Goal: Task Accomplishment & Management: Use online tool/utility

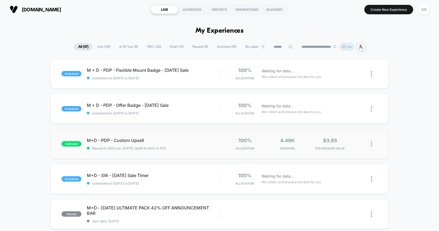
click at [177, 136] on div "published M+D - PDP - Custom Upsell Moved to 100% on: [DATE] . Uplift: 14.40% i…" at bounding box center [219, 144] width 338 height 30
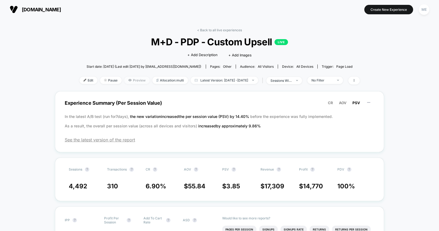
click at [132, 79] on span "Preview" at bounding box center [136, 80] width 25 height 7
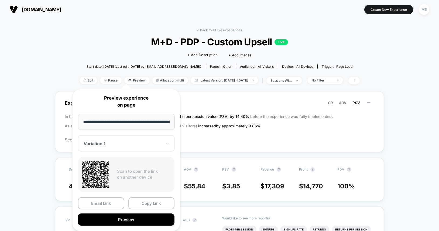
click at [120, 138] on div "Variation 1" at bounding box center [126, 143] width 97 height 16
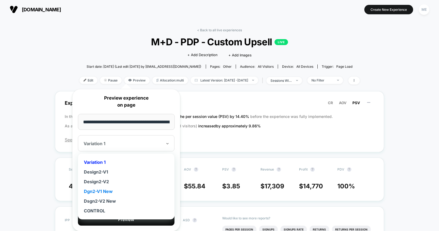
click at [109, 191] on div "Dgn2-V1 New" at bounding box center [126, 191] width 91 height 10
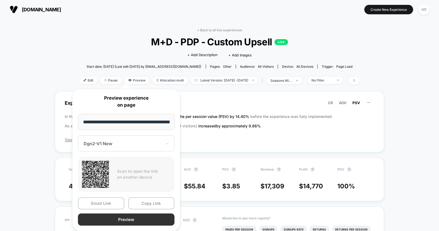
click at [124, 219] on button "Preview" at bounding box center [126, 219] width 97 height 12
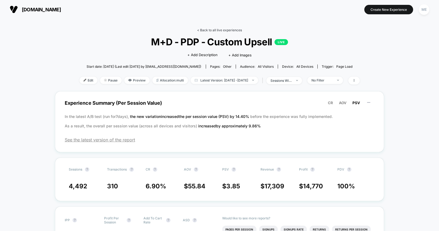
click at [204, 30] on link "< Back to all live experiences" at bounding box center [219, 30] width 45 height 4
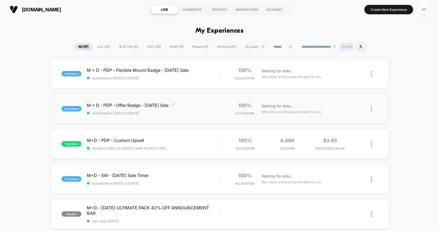
click at [202, 109] on div "M + D - PDP - Offer Badge - [DATE] Sale Click to edit experience details Click …" at bounding box center [153, 109] width 132 height 13
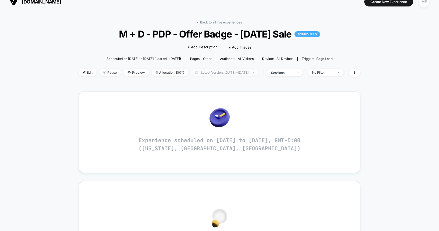
scroll to position [8, 0]
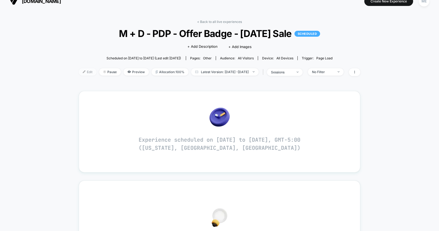
click at [79, 70] on span "Edit" at bounding box center [88, 71] width 18 height 7
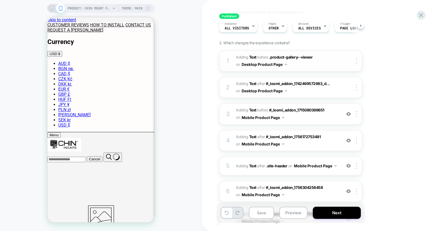
scroll to position [35, 0]
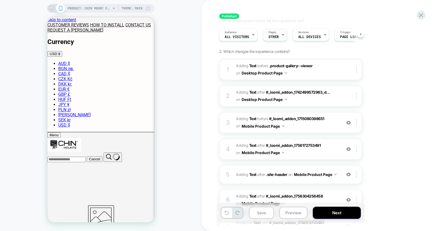
click at [272, 38] on span "OTHER" at bounding box center [274, 37] width 10 height 4
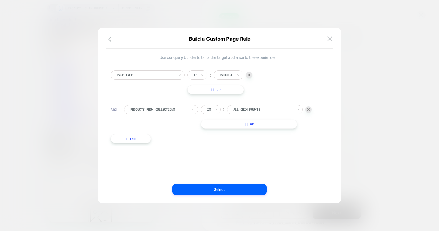
click at [378, 83] on div at bounding box center [219, 115] width 439 height 231
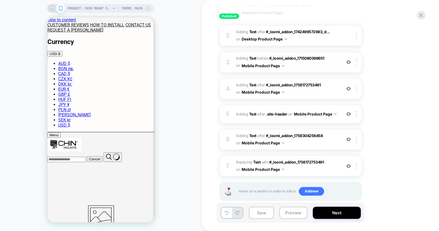
scroll to position [105, 0]
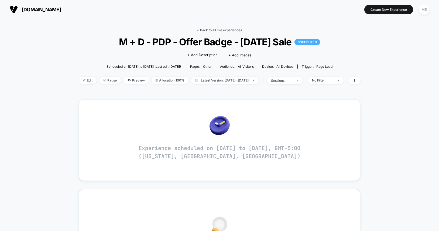
click at [228, 31] on link "< Back to all live experiences" at bounding box center [219, 30] width 45 height 4
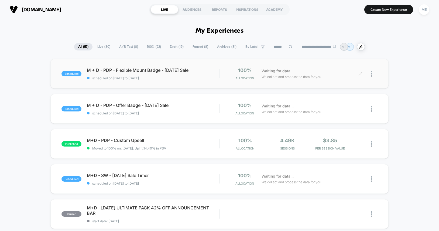
click at [372, 73] on div at bounding box center [374, 73] width 7 height 13
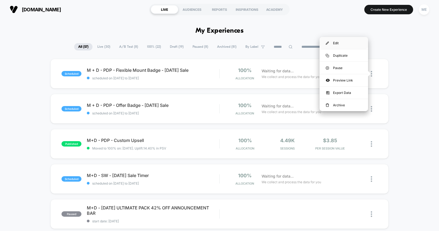
click at [337, 42] on div "Edit" at bounding box center [344, 43] width 49 height 12
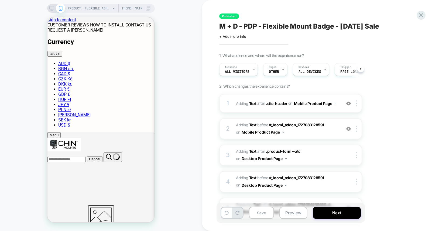
scroll to position [0, 0]
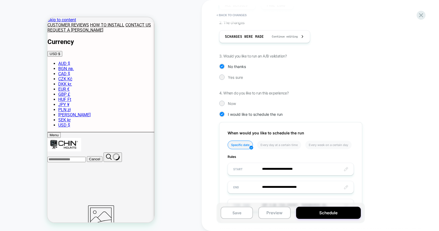
scroll to position [95, 0]
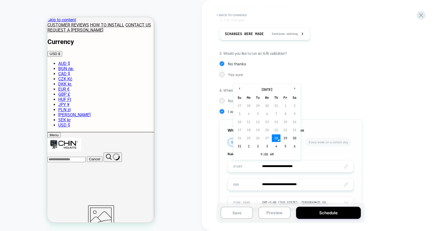
click at [306, 165] on input "**********" at bounding box center [291, 166] width 126 height 13
click at [255, 133] on span "▲" at bounding box center [255, 135] width 11 height 11
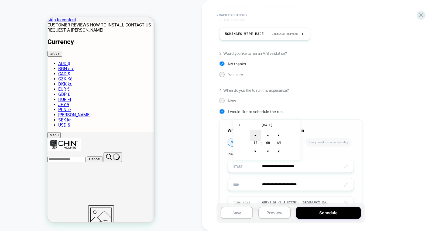
type input "**********"
click at [384, 132] on div "**********" at bounding box center [317, 97] width 197 height 262
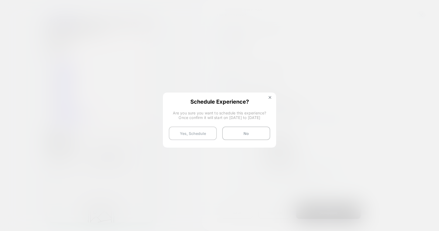
click at [204, 132] on button "Yes, Schedule" at bounding box center [193, 133] width 48 height 13
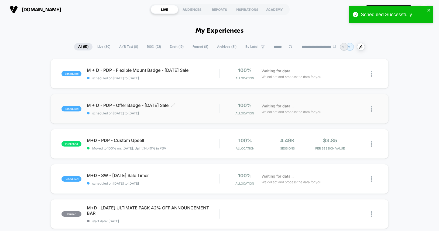
click at [198, 109] on div "M + D - PDP - Offer Badge - [DATE] Sale Click to edit experience details Click …" at bounding box center [153, 109] width 132 height 13
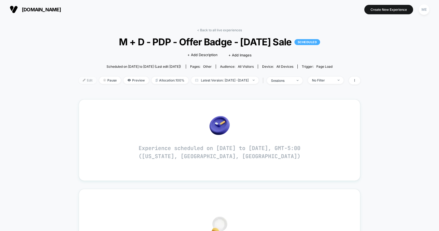
click at [80, 79] on span "Edit" at bounding box center [88, 80] width 18 height 7
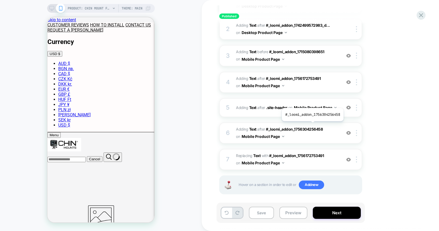
scroll to position [105, 0]
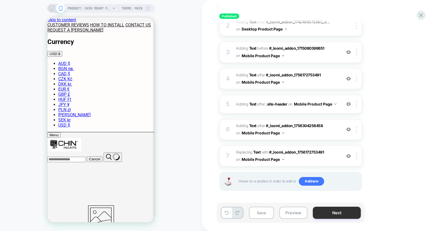
click at [338, 213] on button "Next" at bounding box center [337, 213] width 48 height 12
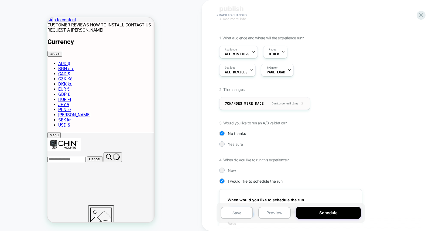
scroll to position [119, 0]
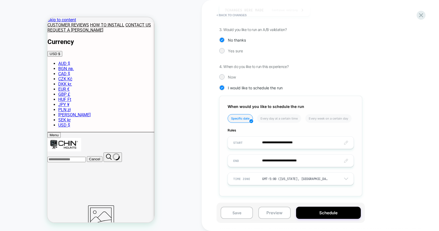
click at [302, 140] on input "**********" at bounding box center [291, 142] width 126 height 13
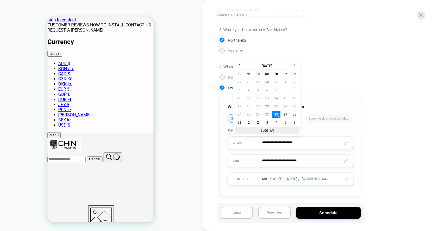
click at [263, 131] on td "9:00 AM" at bounding box center [267, 131] width 64 height 8
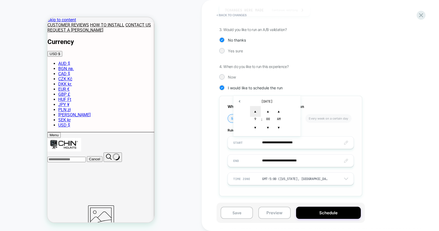
click at [255, 113] on span "▲" at bounding box center [255, 111] width 11 height 11
type input "**********"
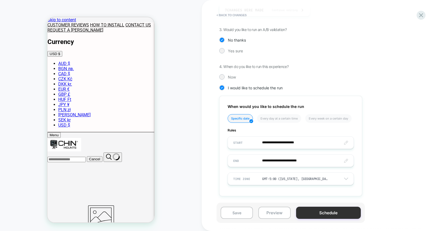
click at [339, 210] on button "Schedule" at bounding box center [328, 213] width 65 height 12
